Goal: Task Accomplishment & Management: Complete application form

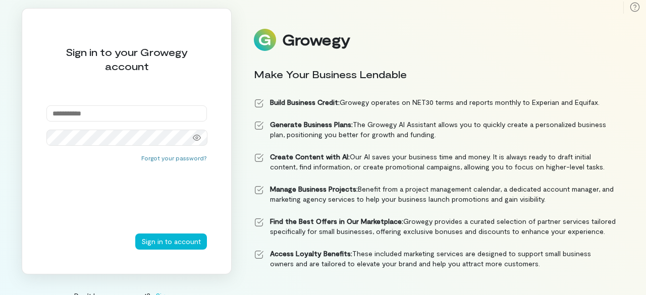
click at [109, 113] on input "email" at bounding box center [126, 114] width 161 height 16
click at [119, 115] on input "email" at bounding box center [126, 114] width 161 height 16
click at [122, 125] on div at bounding box center [126, 126] width 161 height 40
click at [122, 125] on div "Enter an email address" at bounding box center [126, 126] width 161 height 9
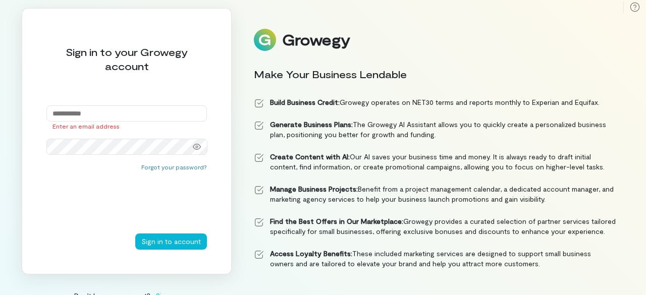
click at [125, 115] on input "email" at bounding box center [126, 114] width 161 height 16
